Goal: Task Accomplishment & Management: Manage account settings

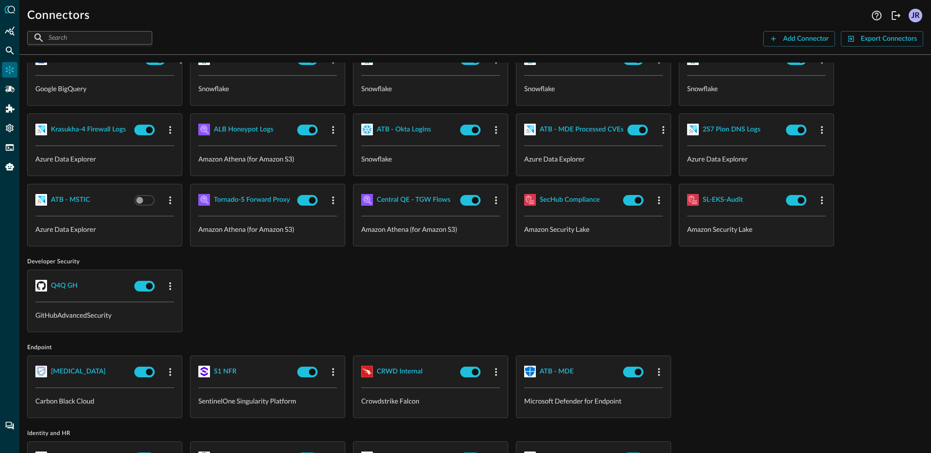
scroll to position [309, 0]
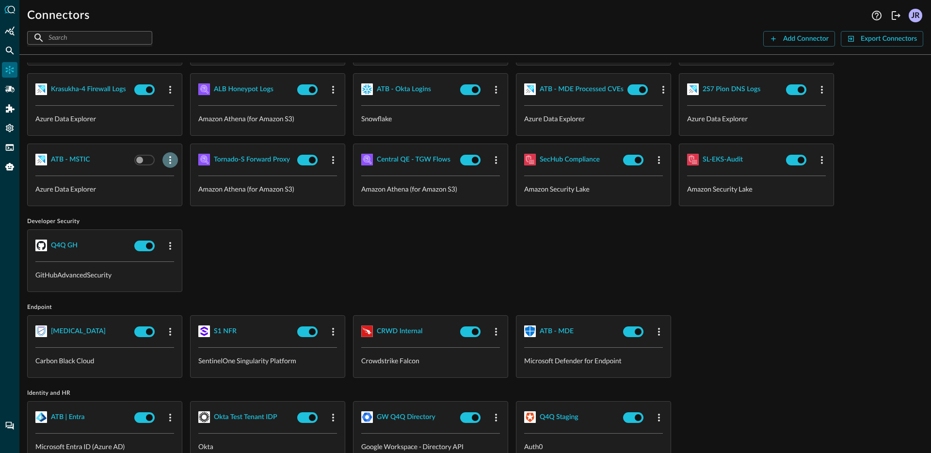
click at [172, 160] on icon "button" at bounding box center [170, 160] width 12 height 12
click at [191, 220] on span "Delete" at bounding box center [193, 218] width 21 height 7
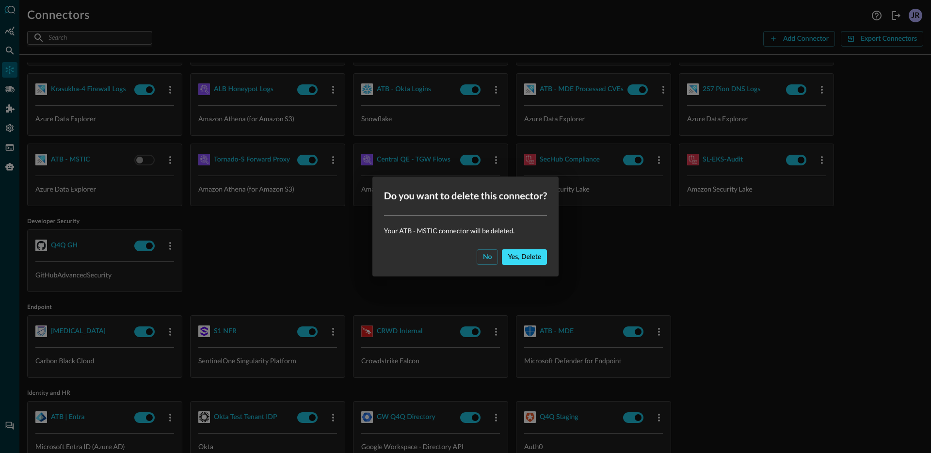
click at [534, 256] on div "Yes, delete" at bounding box center [524, 257] width 33 height 12
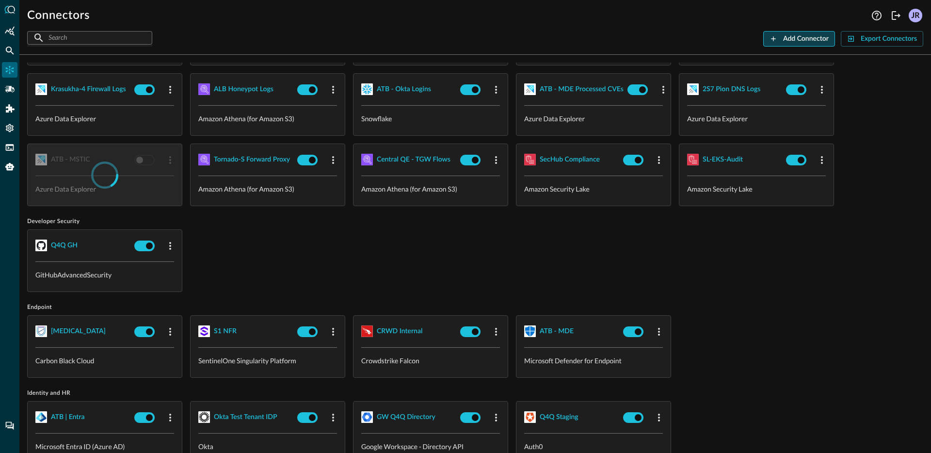
click at [788, 41] on div "Add Connector" at bounding box center [806, 39] width 46 height 12
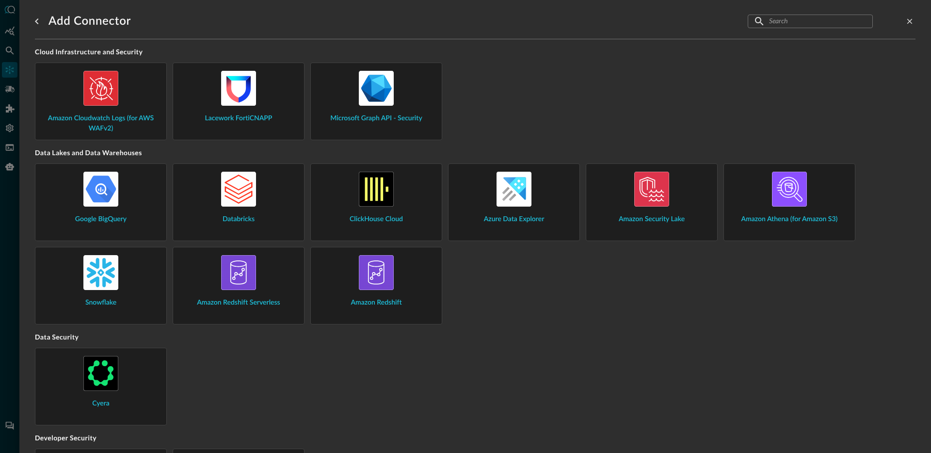
click at [545, 195] on div "Azure Data Explorer" at bounding box center [513, 198] width 115 height 53
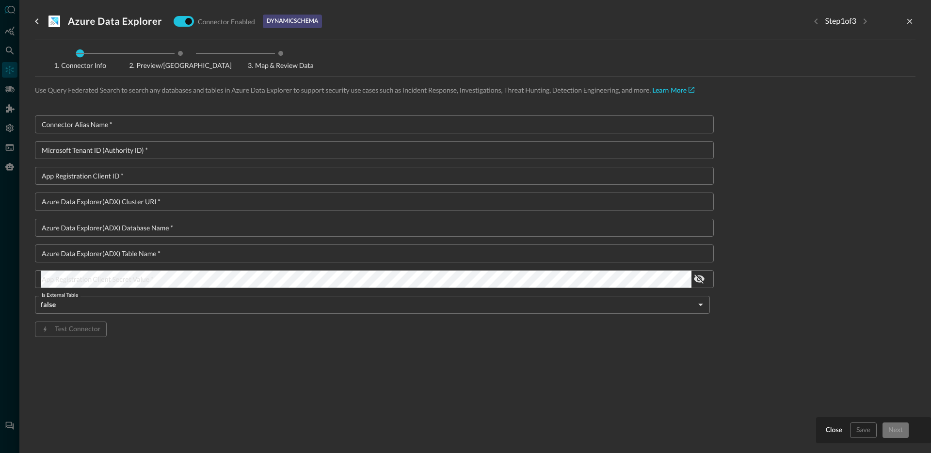
click at [351, 126] on input "Connector Alias Name   *" at bounding box center [377, 124] width 673 height 18
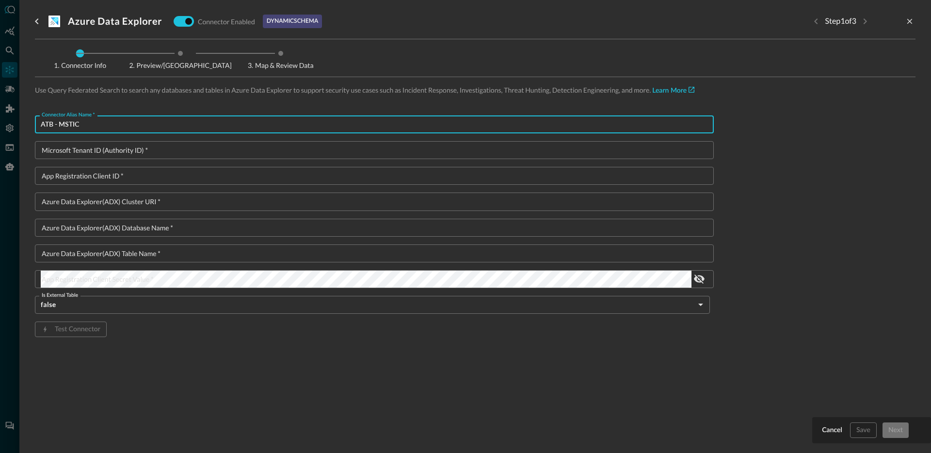
type input "ATB - MSTIC"
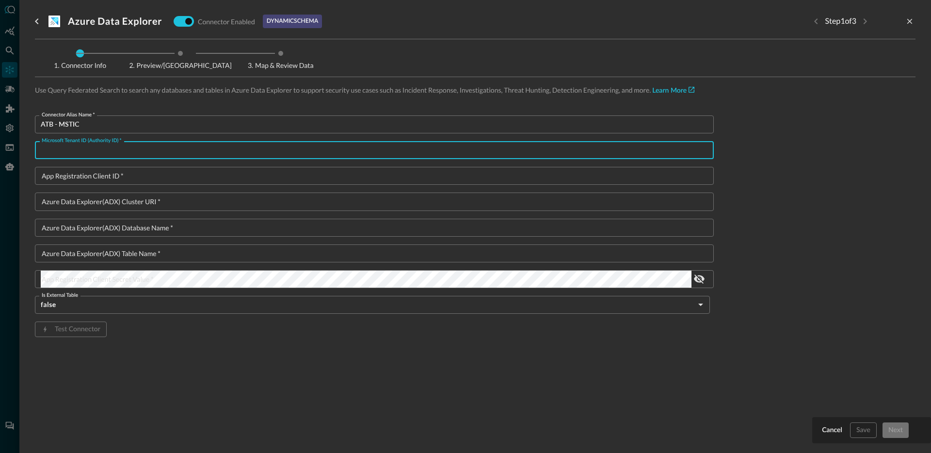
paste input "11925307-86e5-4a24-ac99-31d7c159ad2b"
type input "11925307-86e5-4a24-ac99-31d7c159ad2b"
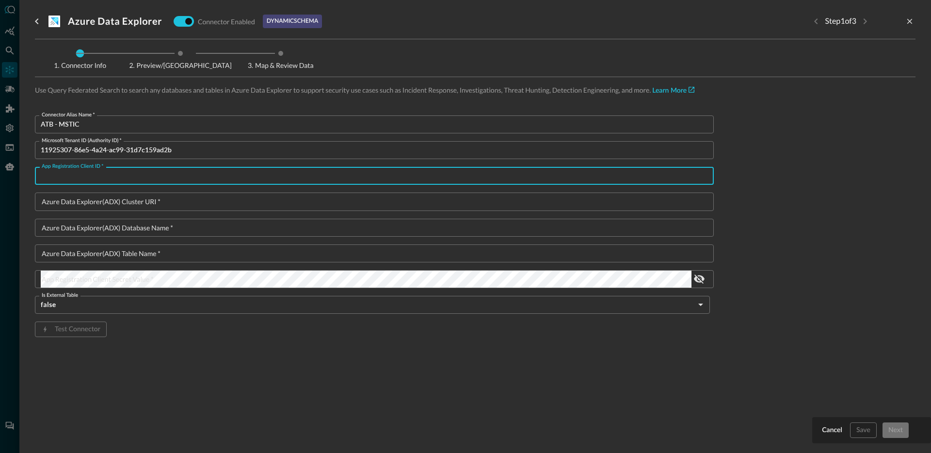
paste input "c8d3cff1-7a4e-4be5-99fd-3a5d56a7a306"
type input "c8d3cff1-7a4e-4be5-99fd-3a5d56a7a306"
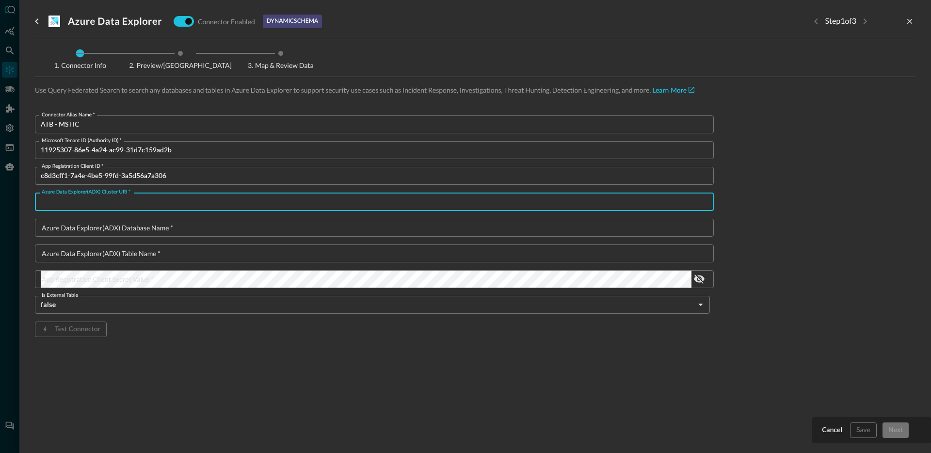
paste input "[URL][DOMAIN_NAME]"
type input "[URL][DOMAIN_NAME]"
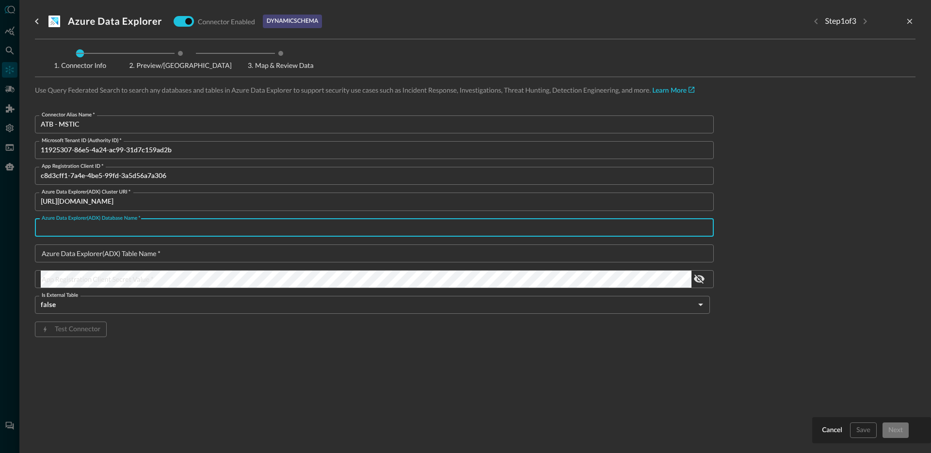
paste input "security_datalakehouse"
type input "security_datalakehouse"
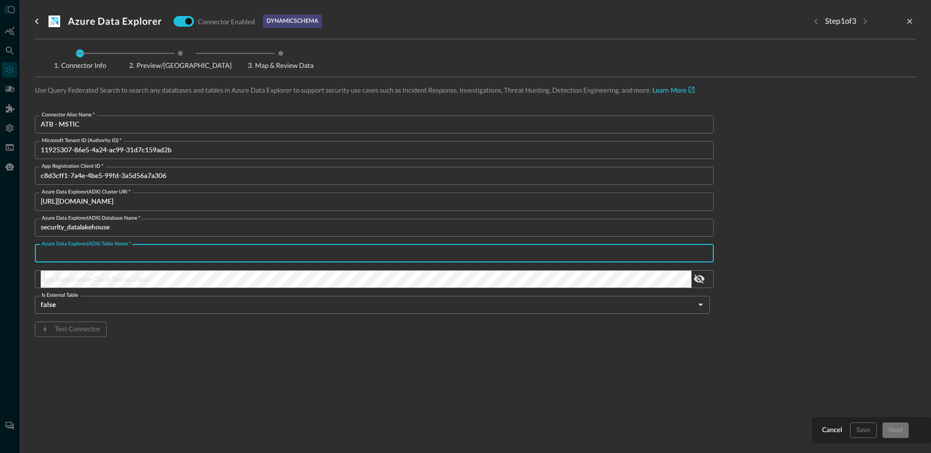
paste input "mscti"
type input "mscti"
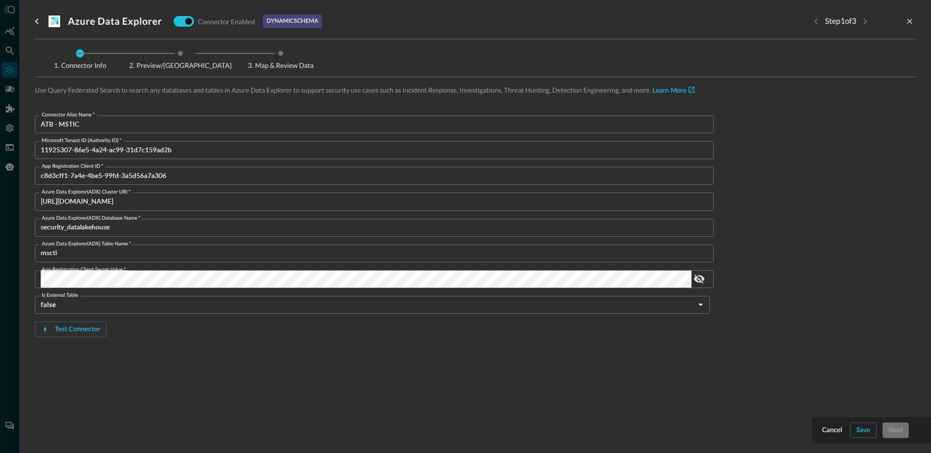
drag, startPoint x: 385, startPoint y: 433, endPoint x: 482, endPoint y: 398, distance: 102.8
click at [386, 433] on div "Azure Data Explorer Connector Enabled dynamic schema Step 1 of 3 Connector Info…" at bounding box center [475, 220] width 881 height 441
click at [863, 435] on div "Save" at bounding box center [863, 430] width 14 height 12
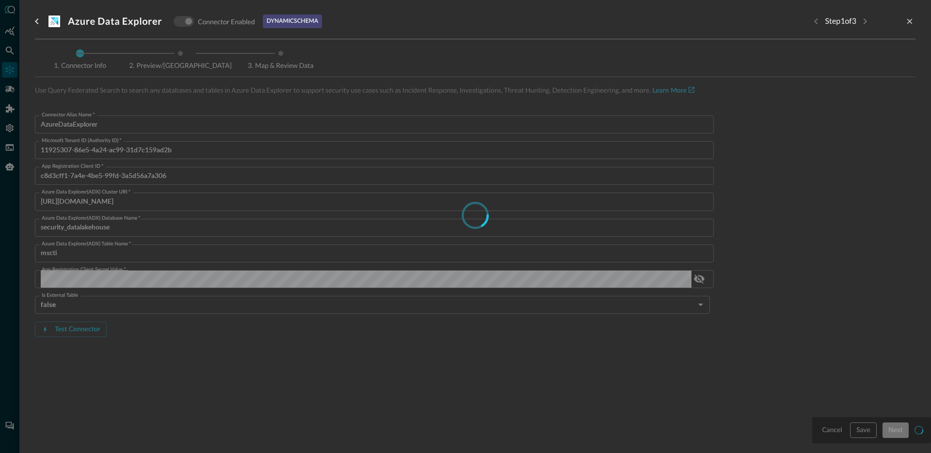
scroll to position [63, 0]
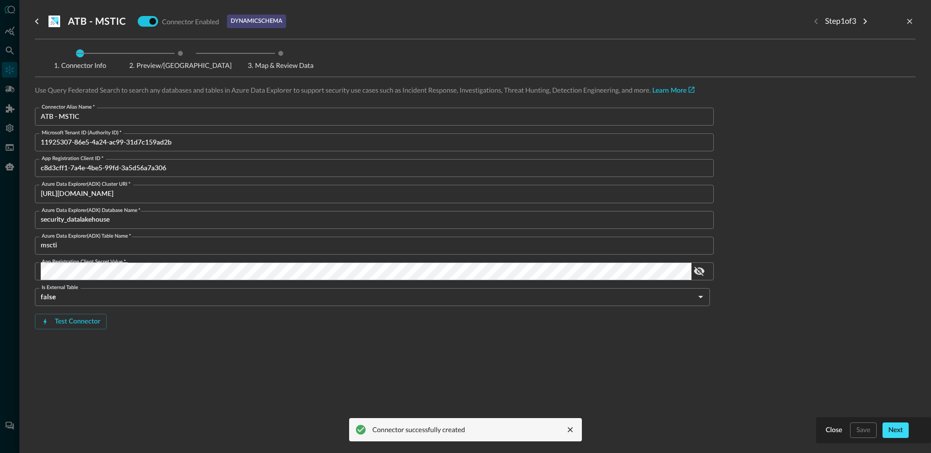
click at [895, 433] on div "Next" at bounding box center [895, 430] width 15 height 12
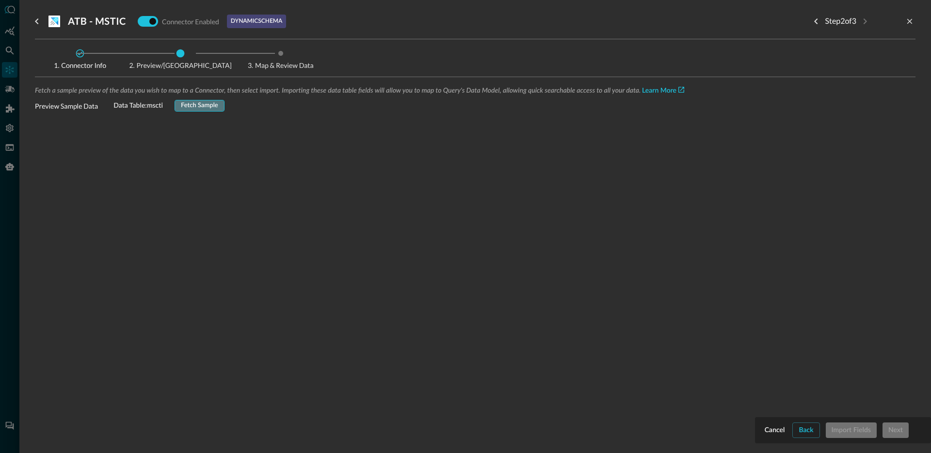
click at [197, 110] on button "Fetch Sample" at bounding box center [200, 106] width 50 height 12
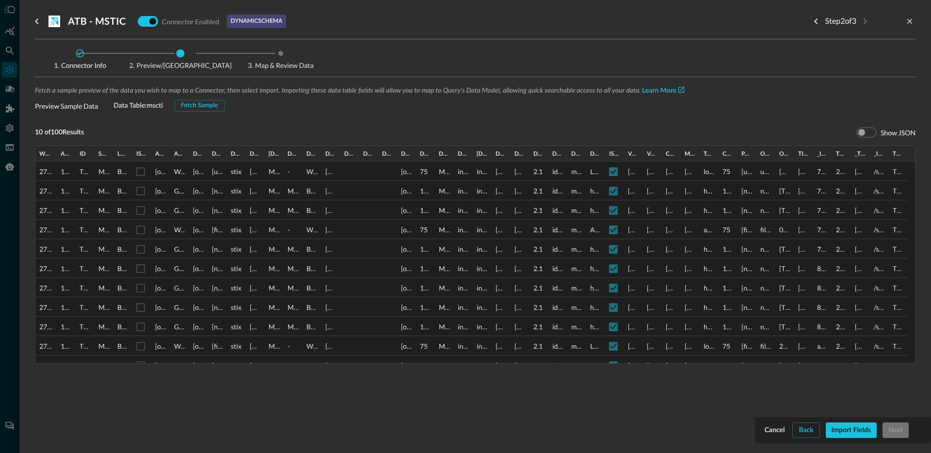
click at [907, 15] on div "Step 2 of 3" at bounding box center [861, 21] width 107 height 19
click at [914, 29] on div "Step 2 of 3" at bounding box center [861, 21] width 107 height 19
click at [911, 24] on icon "close-drawer" at bounding box center [909, 21] width 9 height 9
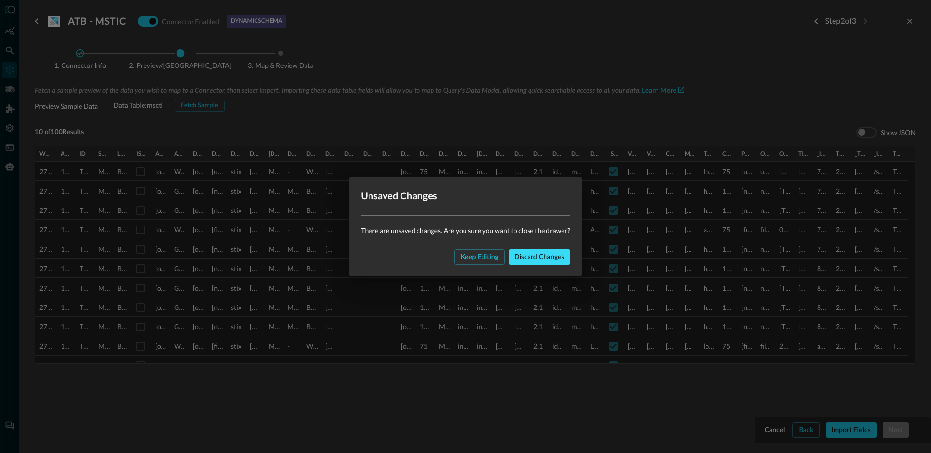
click at [542, 258] on div "Discard changes" at bounding box center [539, 257] width 50 height 12
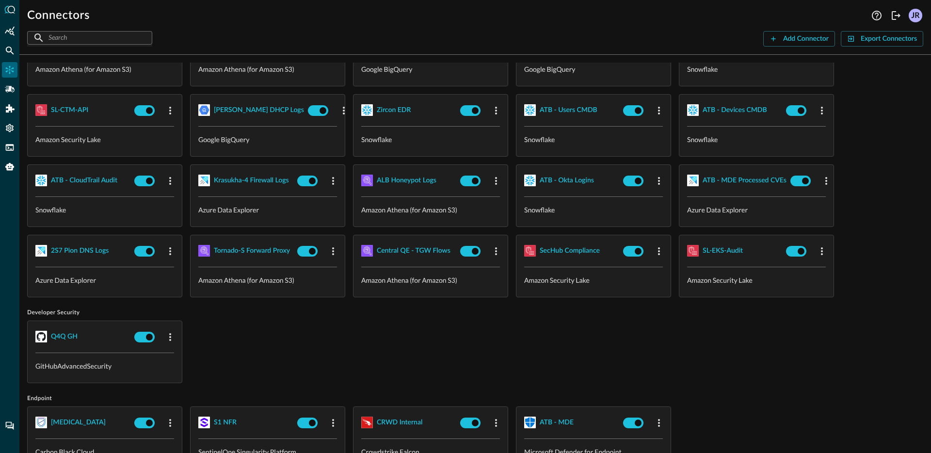
scroll to position [221, 0]
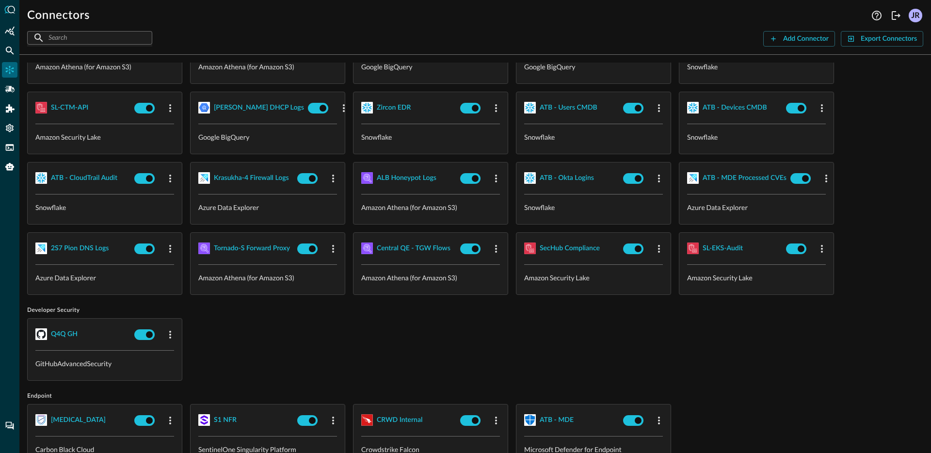
click at [378, 320] on div "Q4Q GH GitHubAdvancedSecurity" at bounding box center [475, 349] width 896 height 63
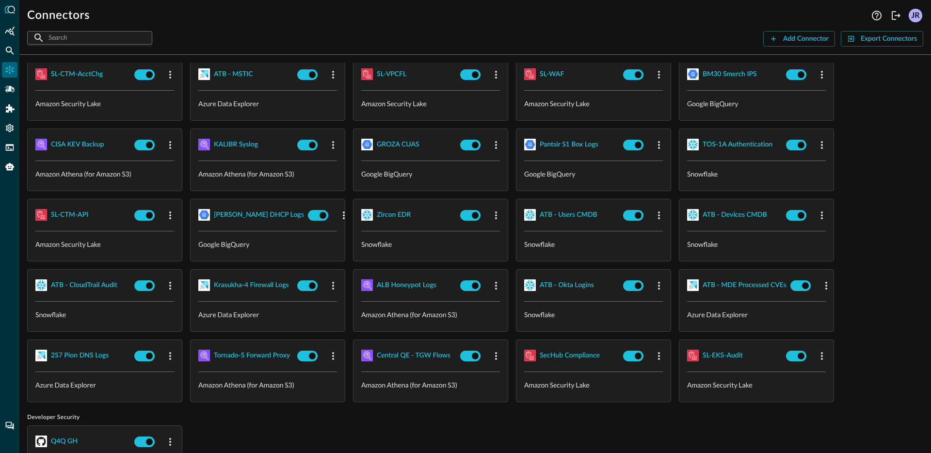
scroll to position [66, 0]
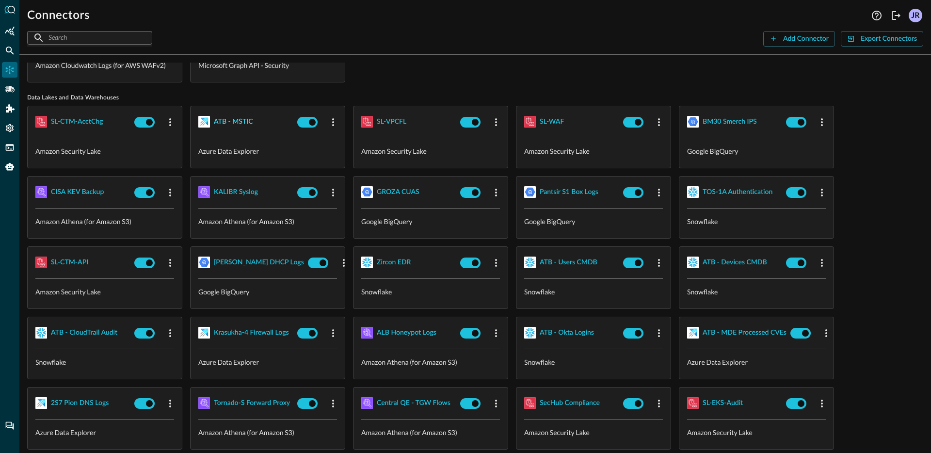
click at [233, 125] on div "ATB - MSTIC" at bounding box center [233, 122] width 39 height 12
